Goal: Information Seeking & Learning: Learn about a topic

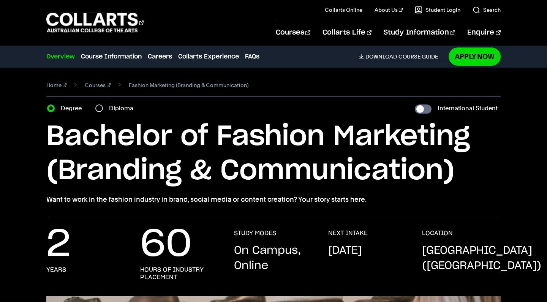
click at [129, 109] on label "Diploma" at bounding box center [123, 108] width 29 height 11
click at [103, 109] on input "Diploma" at bounding box center [99, 108] width 8 height 8
radio input "true"
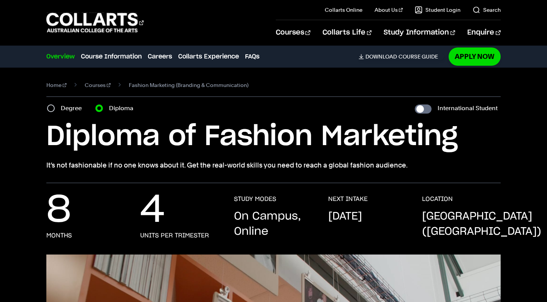
drag, startPoint x: 119, startPoint y: 169, endPoint x: 185, endPoint y: 168, distance: 65.3
click at [185, 168] on p "It’s not fashionable if no one knows about it. Get the real-world skills you ne…" at bounding box center [273, 165] width 454 height 11
click at [178, 201] on div "4 units per trimester" at bounding box center [179, 217] width 79 height 44
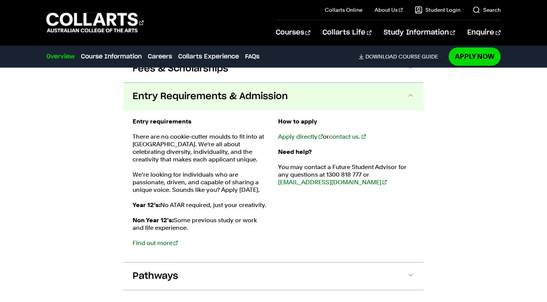
scroll to position [810, 0]
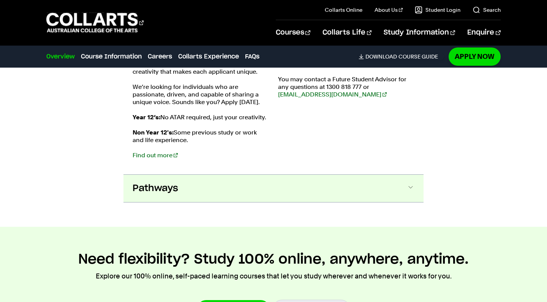
click at [147, 186] on span "Pathways" at bounding box center [156, 188] width 46 height 12
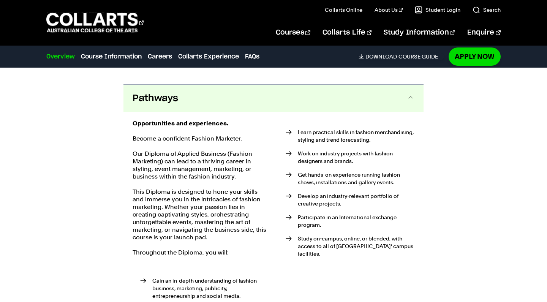
scroll to position [1036, 0]
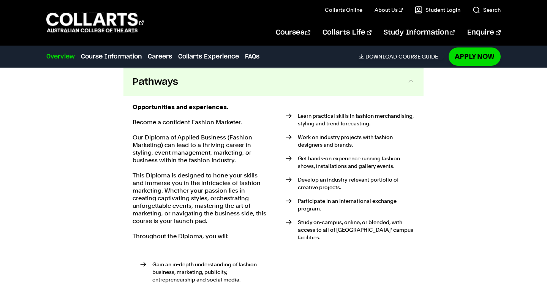
click at [154, 86] on span "Pathways" at bounding box center [156, 82] width 46 height 12
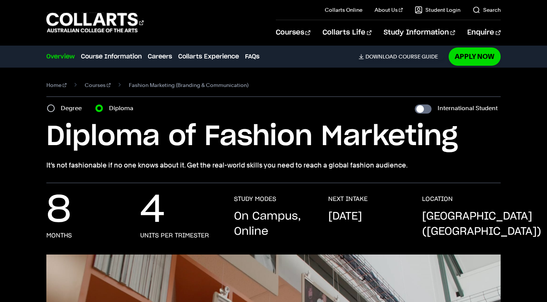
scroll to position [0, 0]
click at [73, 109] on label "Degree" at bounding box center [73, 108] width 25 height 11
click at [55, 109] on input "Degree" at bounding box center [51, 108] width 8 height 8
radio input "true"
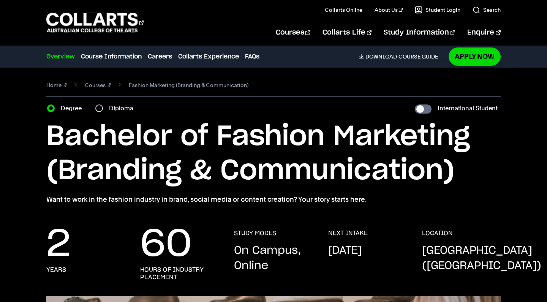
click at [100, 107] on input "Diploma" at bounding box center [99, 108] width 8 height 8
radio input "true"
